Goal: Check status

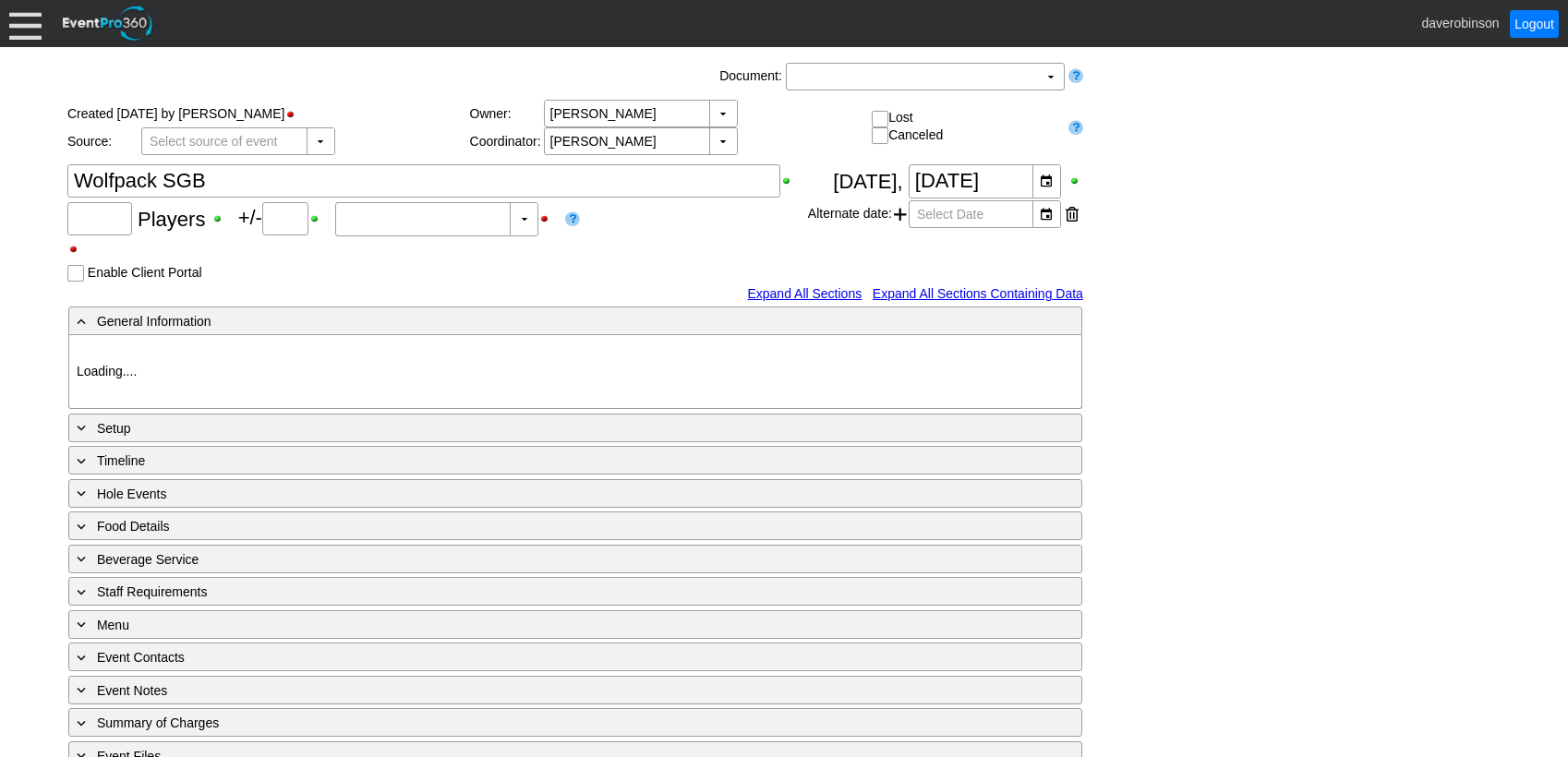
type input "20"
type input "0"
type input "Estimated"
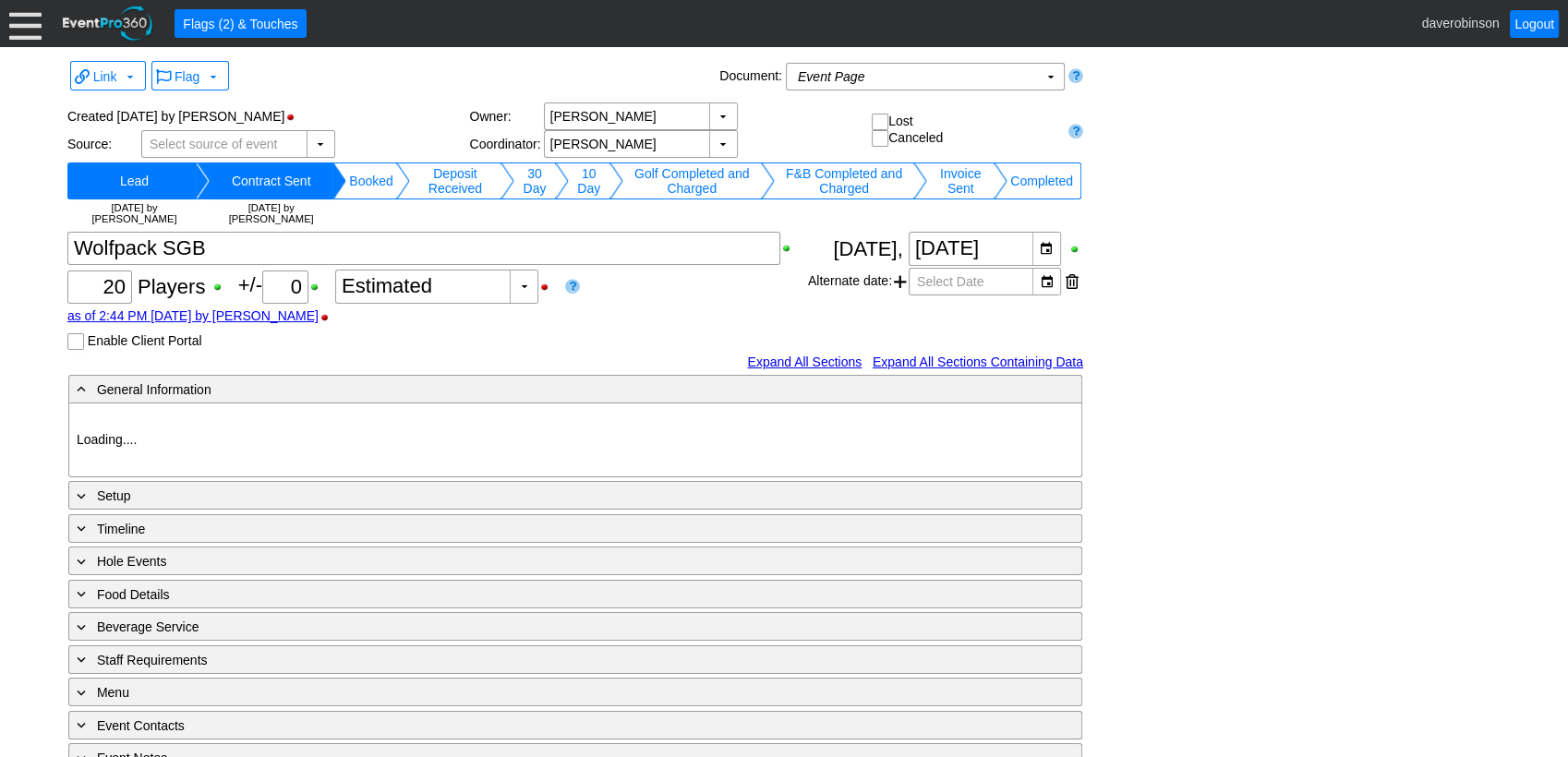
click at [32, 31] on div at bounding box center [26, 24] width 33 height 33
type input "Heritage Pointe Golf Club"
type input "Small Group Booking"
type input "1202040"
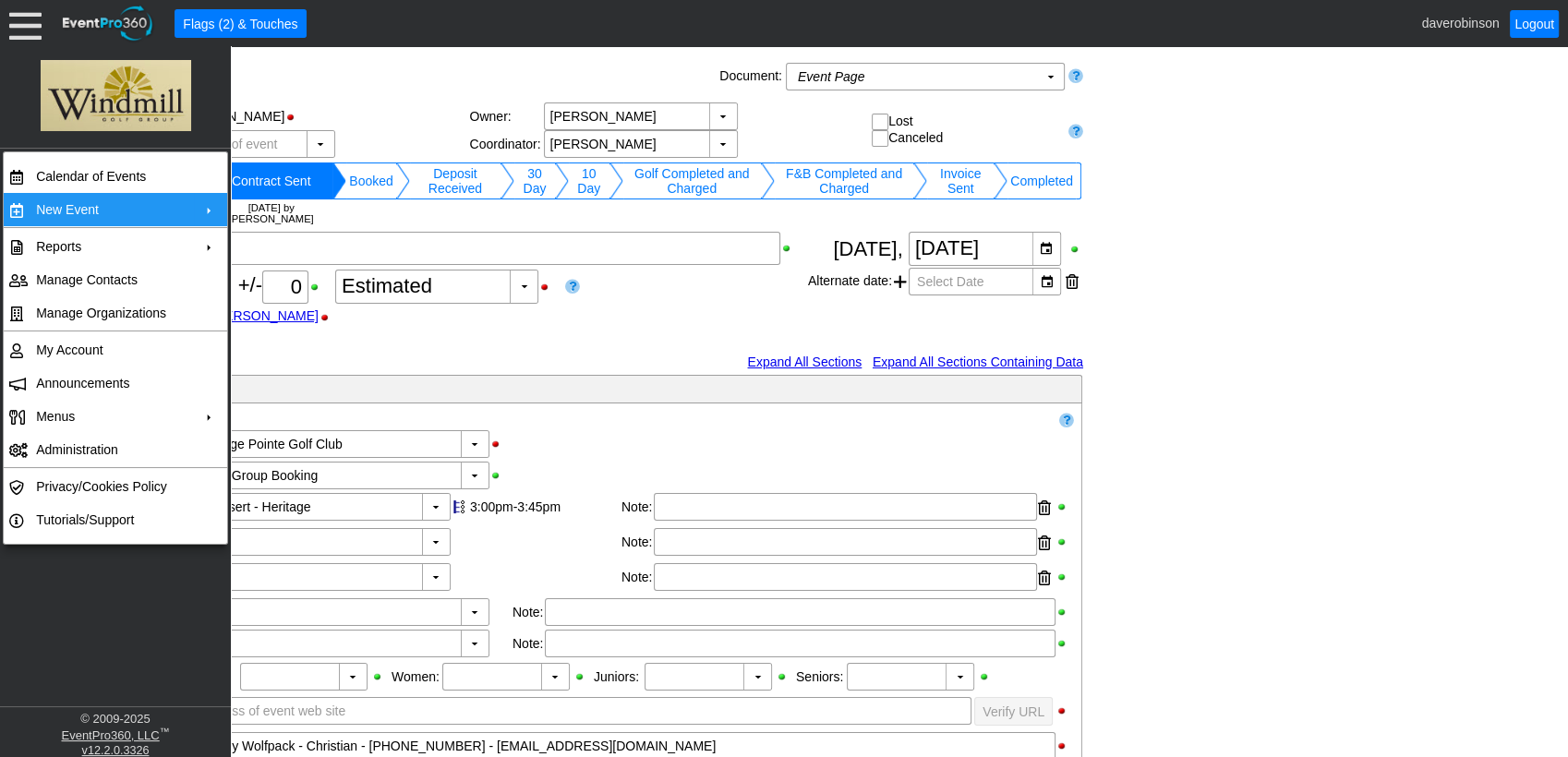
click at [150, 206] on td "New Event" at bounding box center [111, 210] width 166 height 33
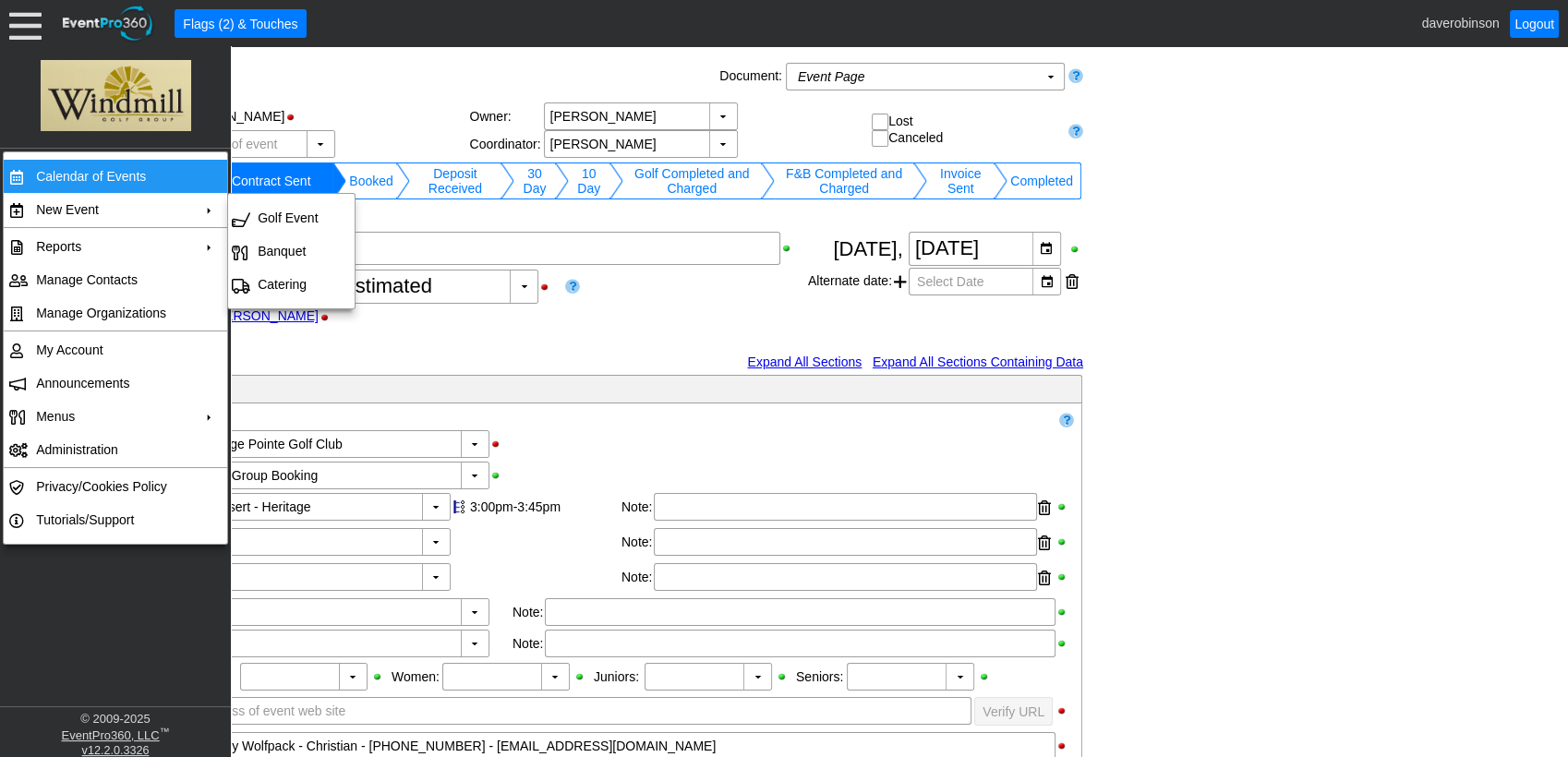
click at [141, 185] on td "Calendar of Events" at bounding box center [111, 176] width 166 height 33
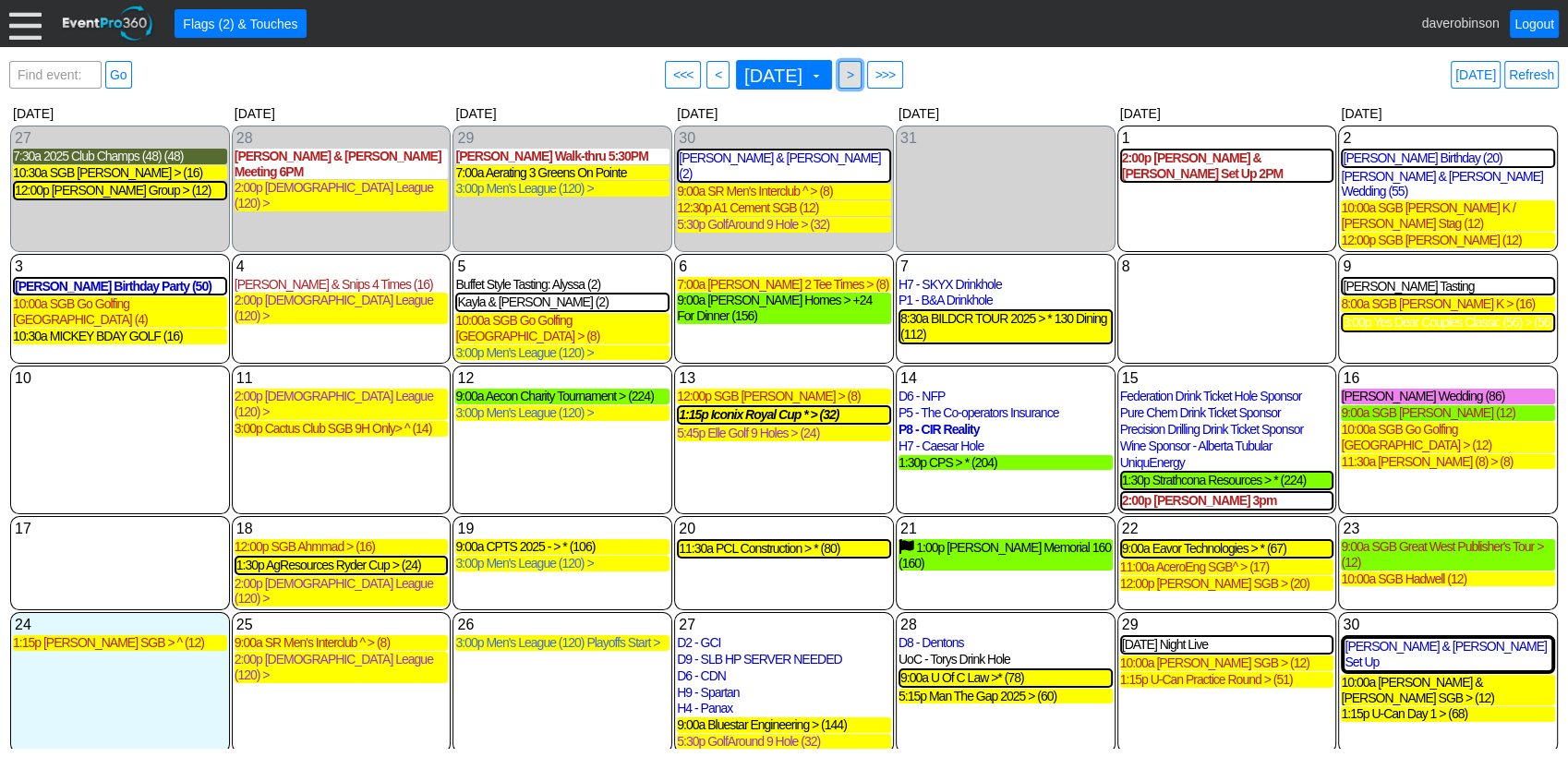
click at [857, 75] on span ">" at bounding box center [850, 75] width 13 height 18
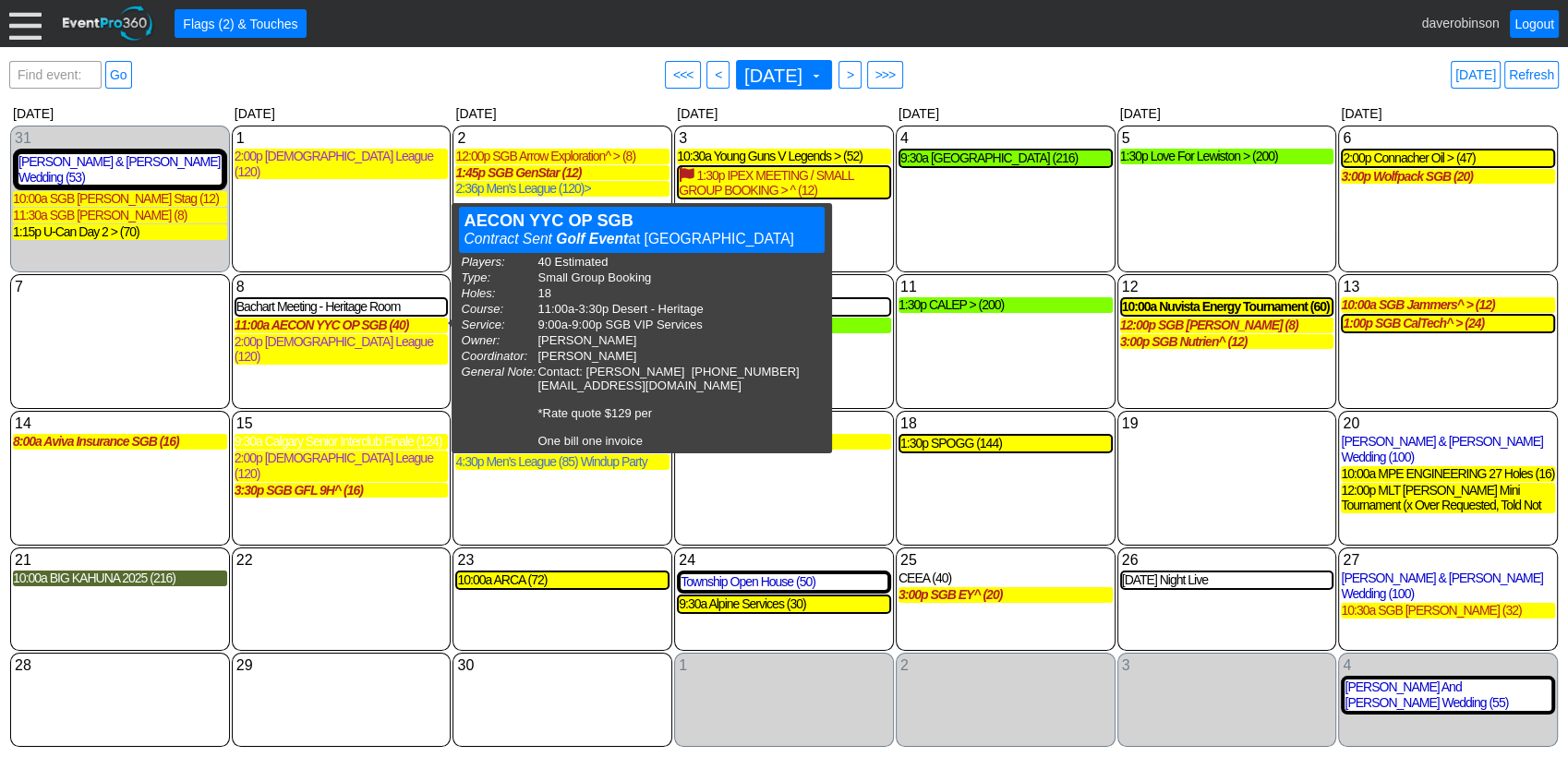
click at [362, 518] on div "15 [DATE] 9:30a Calgary Senior Interclub Finale (124) Calgary Senior Interclub …" at bounding box center [342, 478] width 220 height 135
